Goal: Task Accomplishment & Management: Manage account settings

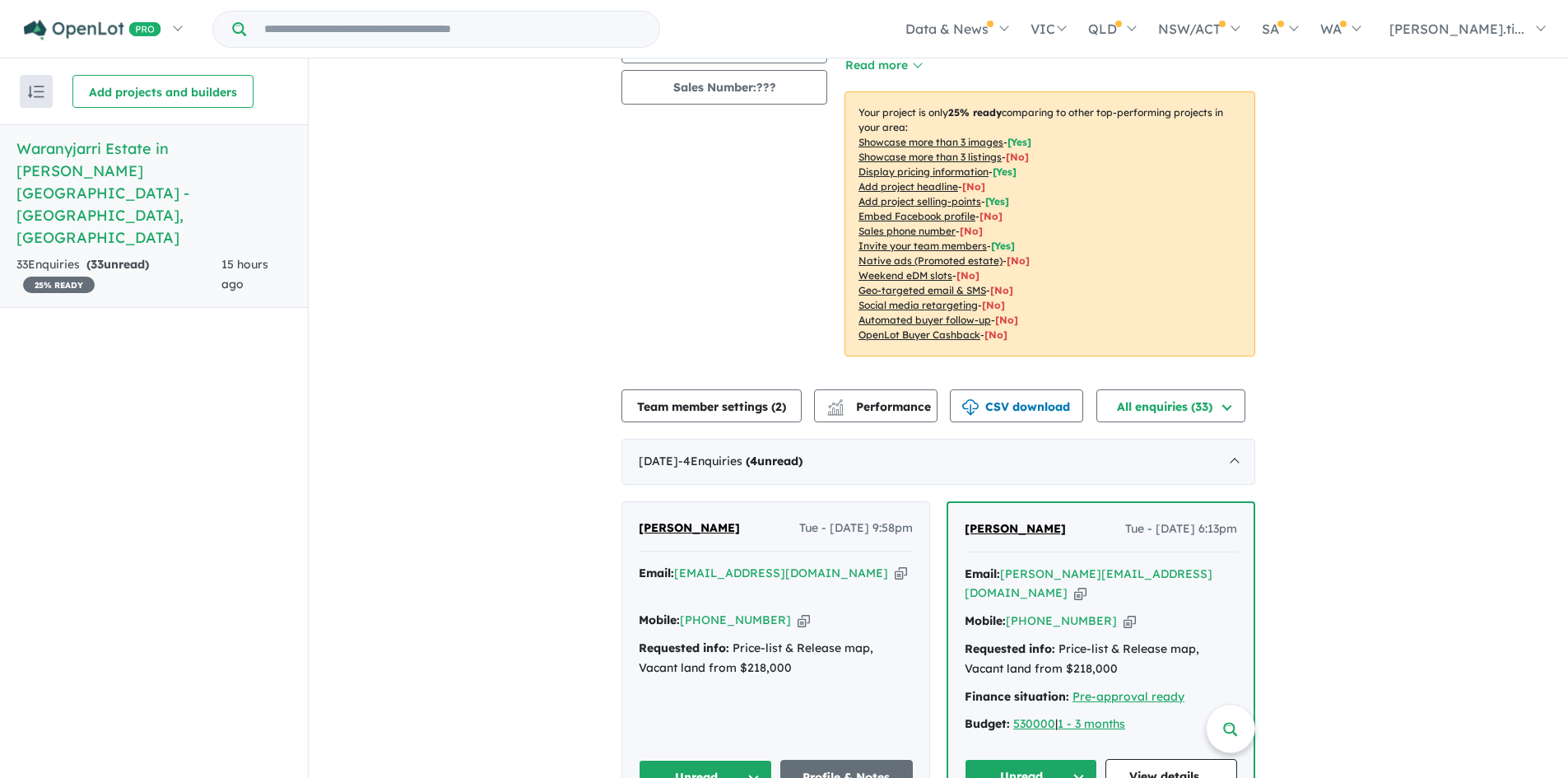
scroll to position [494, 0]
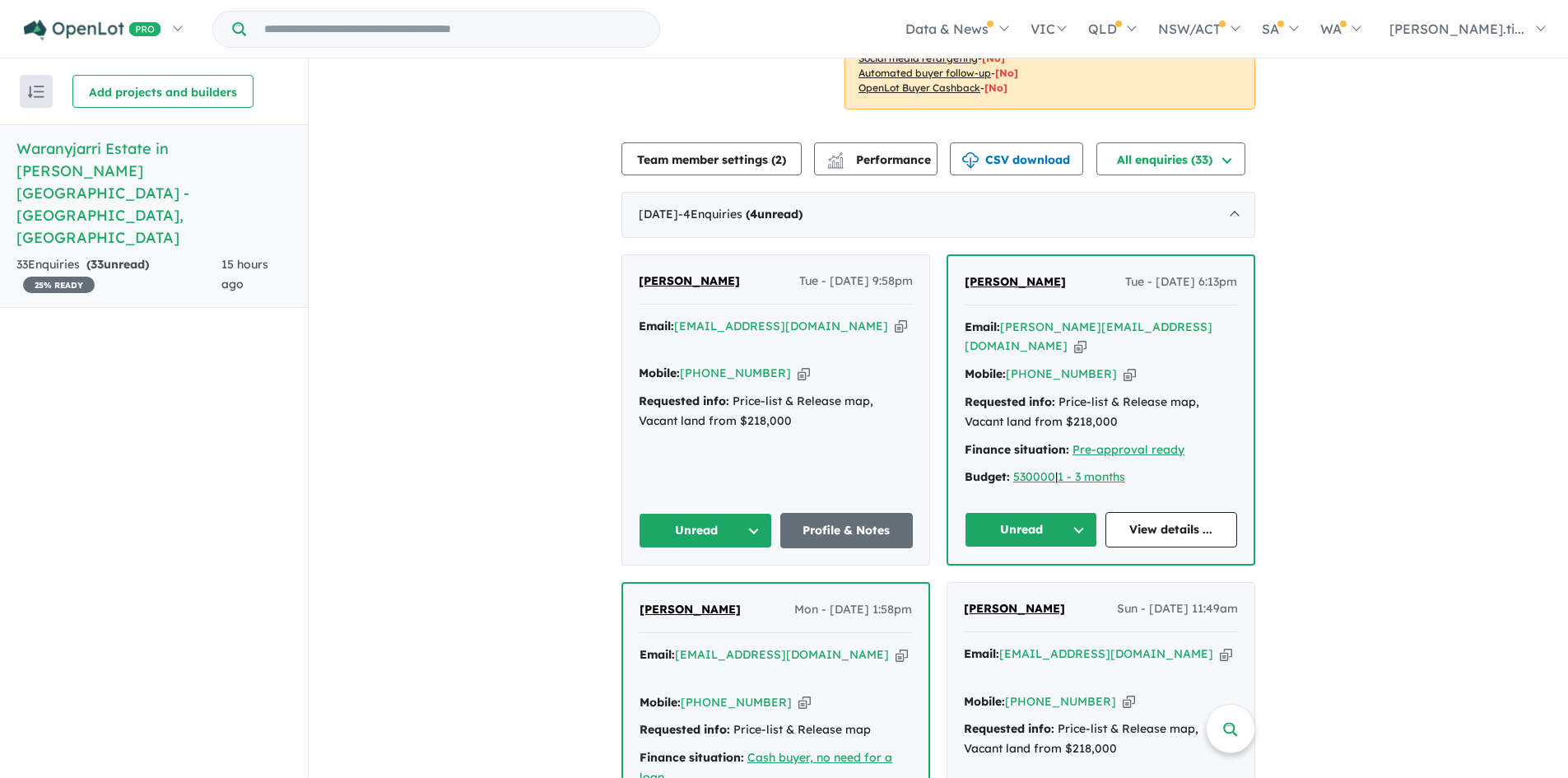
click at [798, 365] on icon "button" at bounding box center [803, 373] width 12 height 17
click at [894, 318] on icon "button" at bounding box center [900, 326] width 12 height 17
click at [274, 265] on div "Recent enquiries first Most unread enquiries first Most enquiries first By name…" at bounding box center [153, 418] width 308 height 719
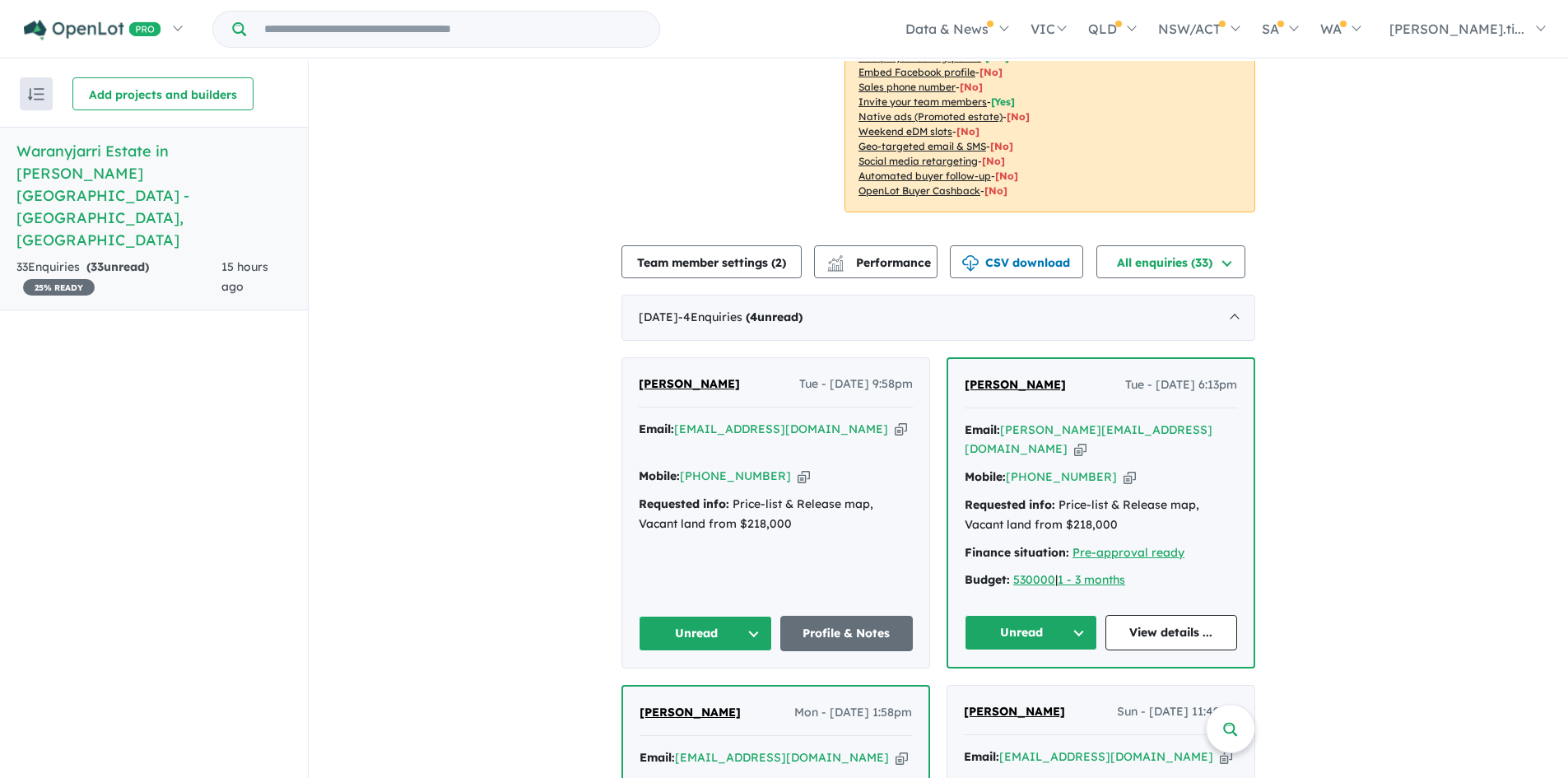
scroll to position [412, 0]
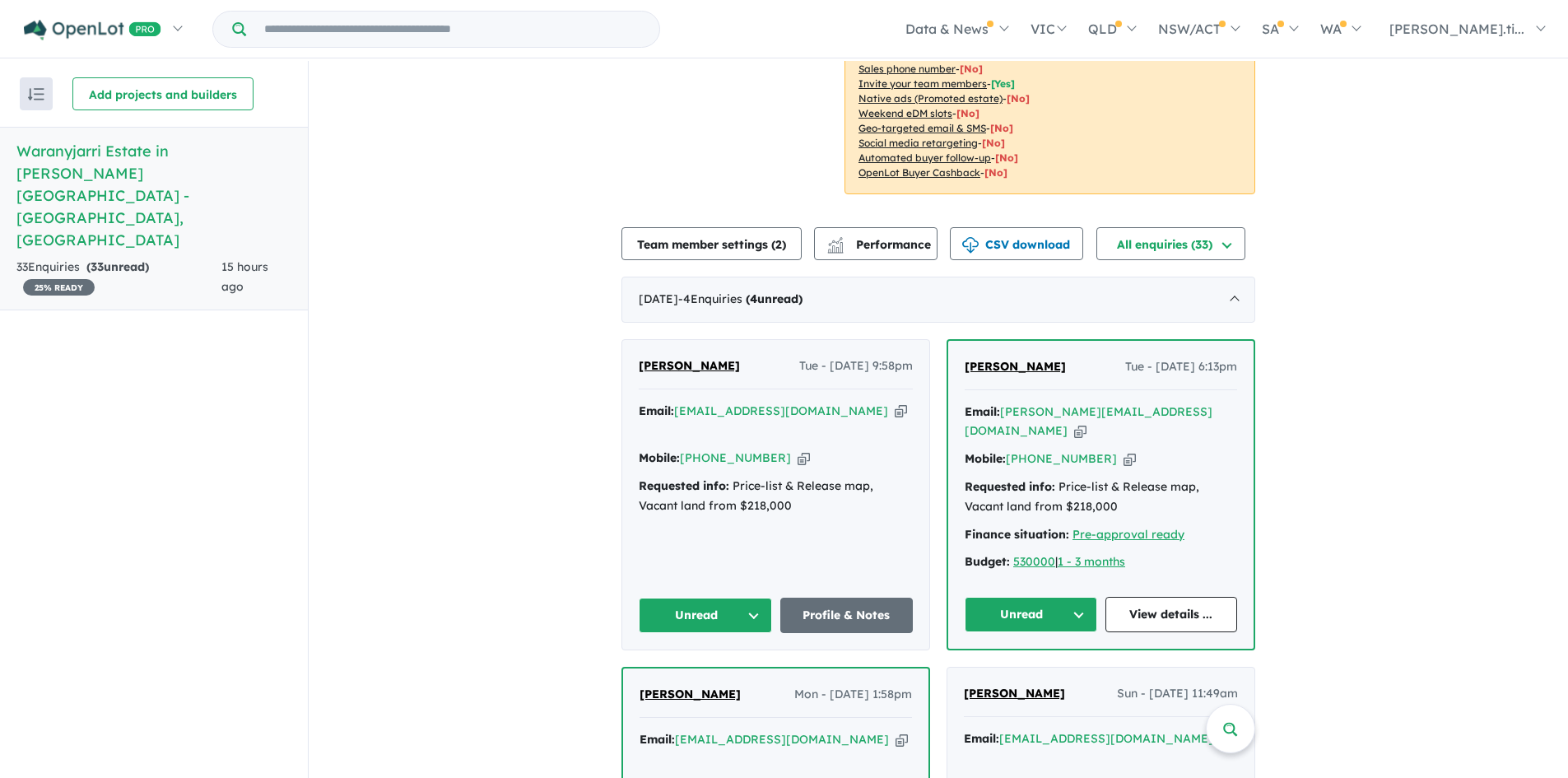
click at [798, 449] on icon "button" at bounding box center [803, 457] width 12 height 17
